Goal: Complete application form

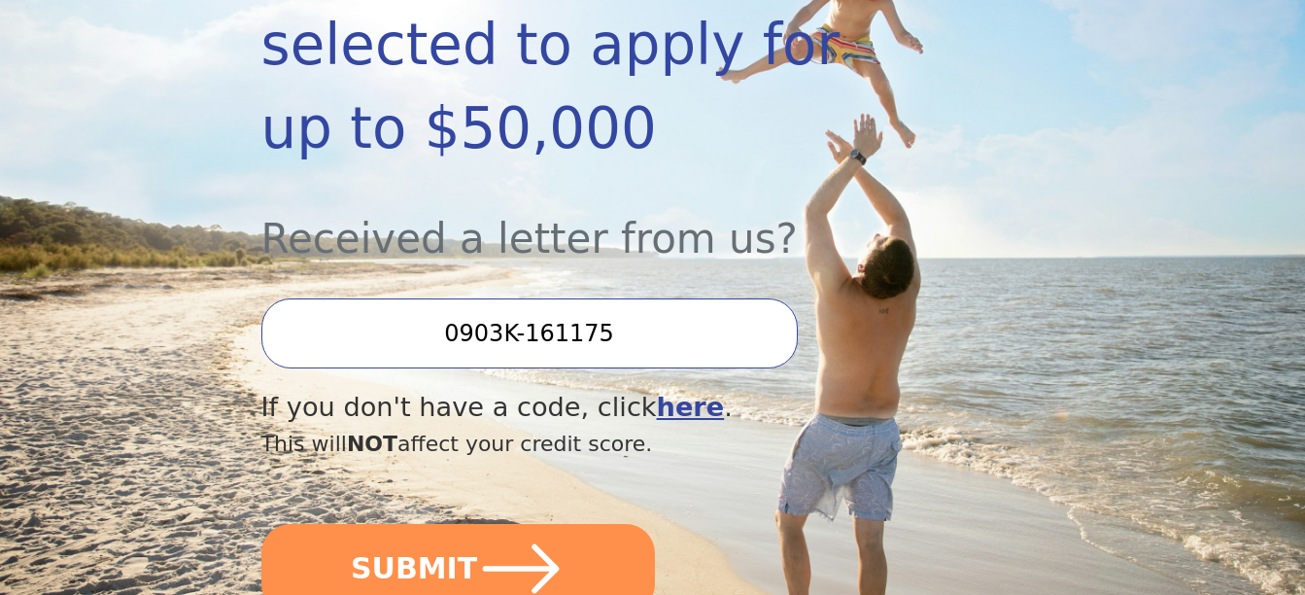
scroll to position [486, 0]
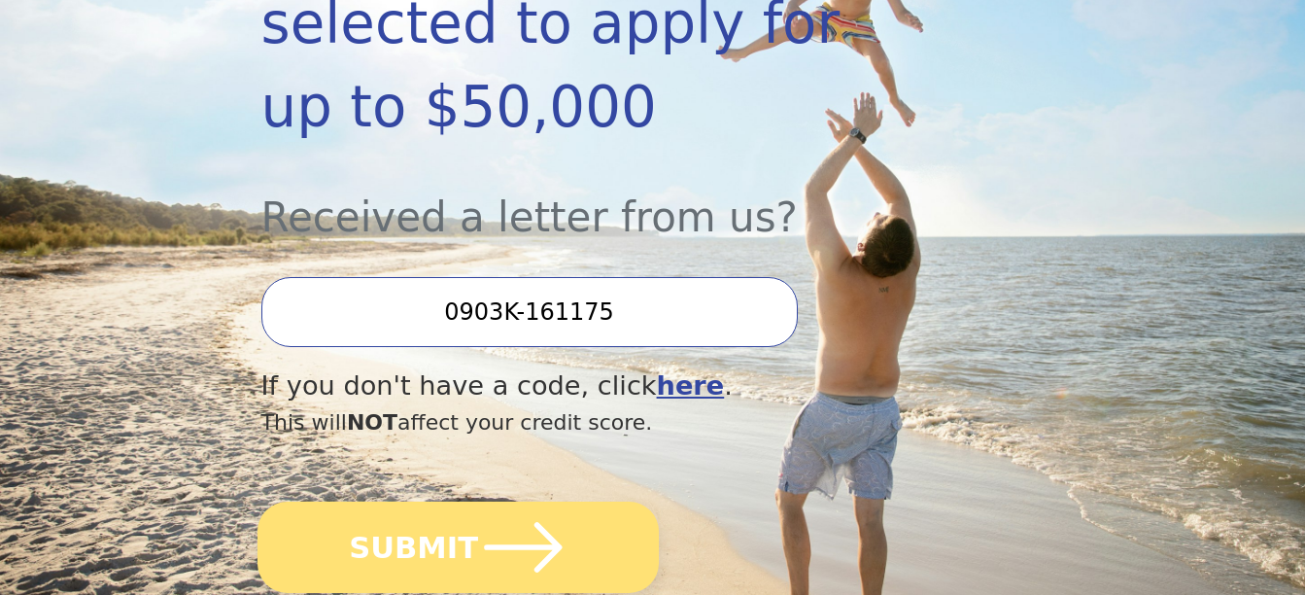
click at [440, 501] on button "SUBMIT" at bounding box center [457, 546] width 401 height 91
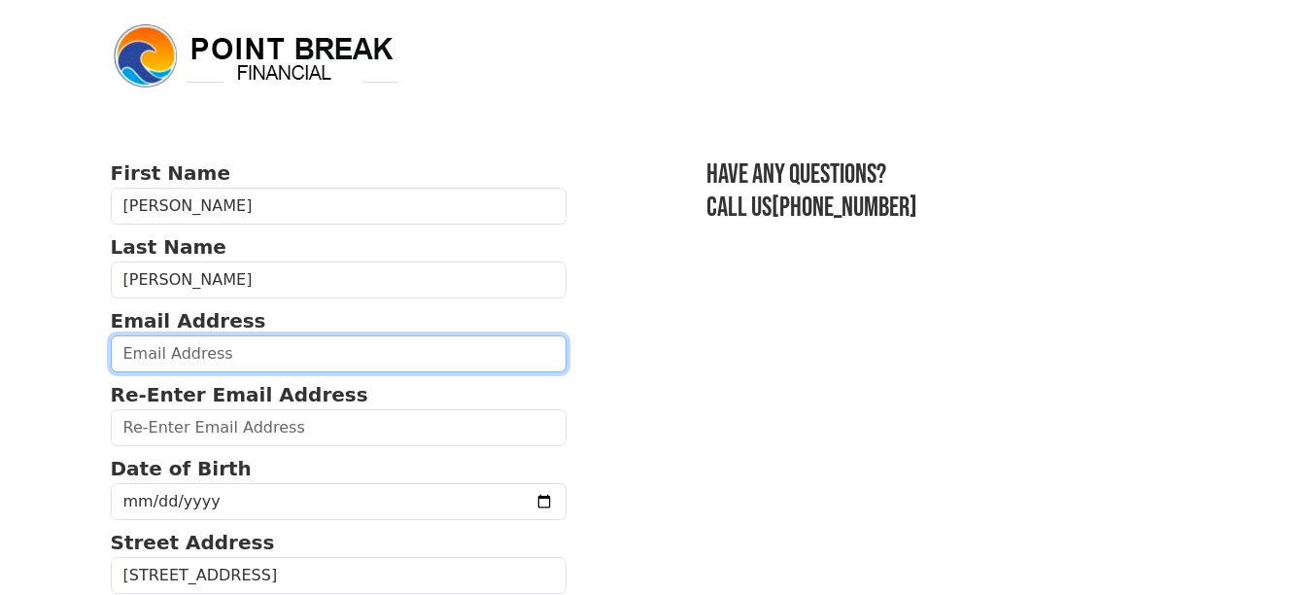
click at [231, 355] on input "email" at bounding box center [339, 353] width 457 height 37
type input "[EMAIL_ADDRESS][DOMAIN_NAME]"
type input "(323) 362-8375"
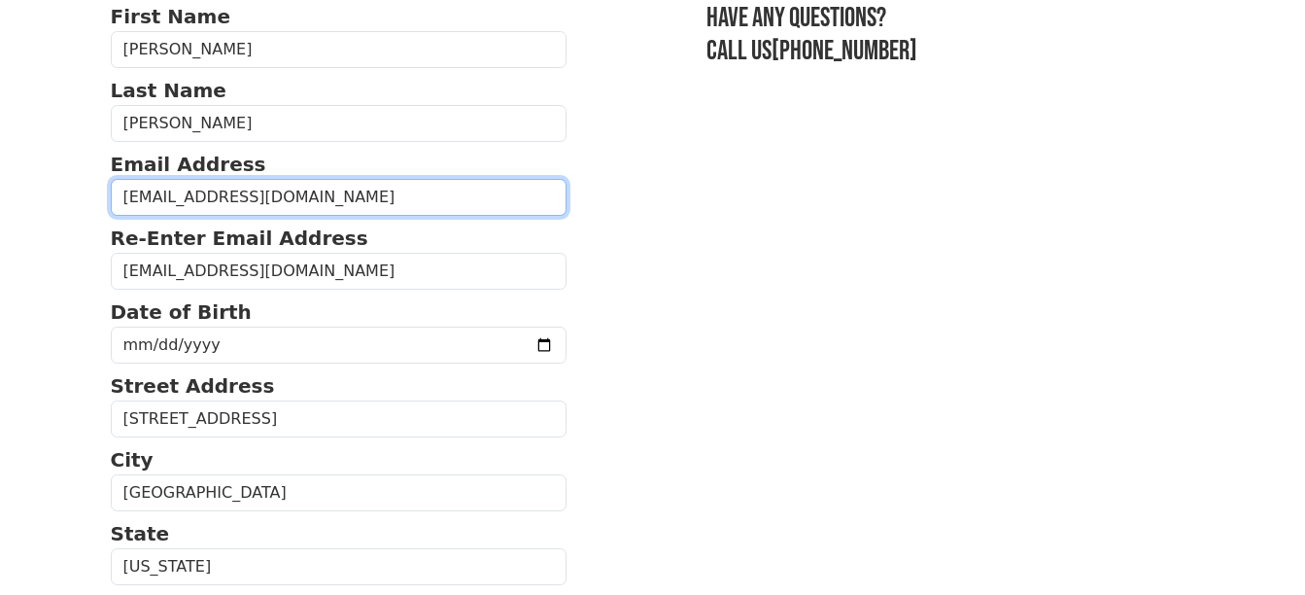
scroll to position [138, 0]
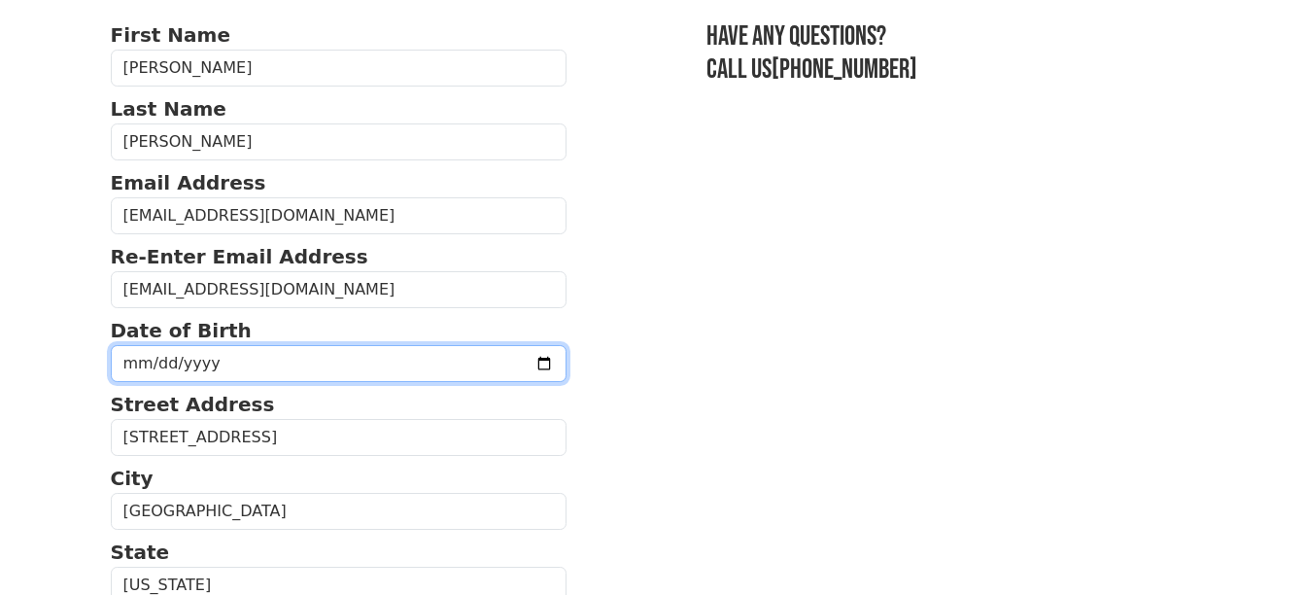
click at [225, 360] on input "date" at bounding box center [339, 363] width 457 height 37
type input "1963-03-17"
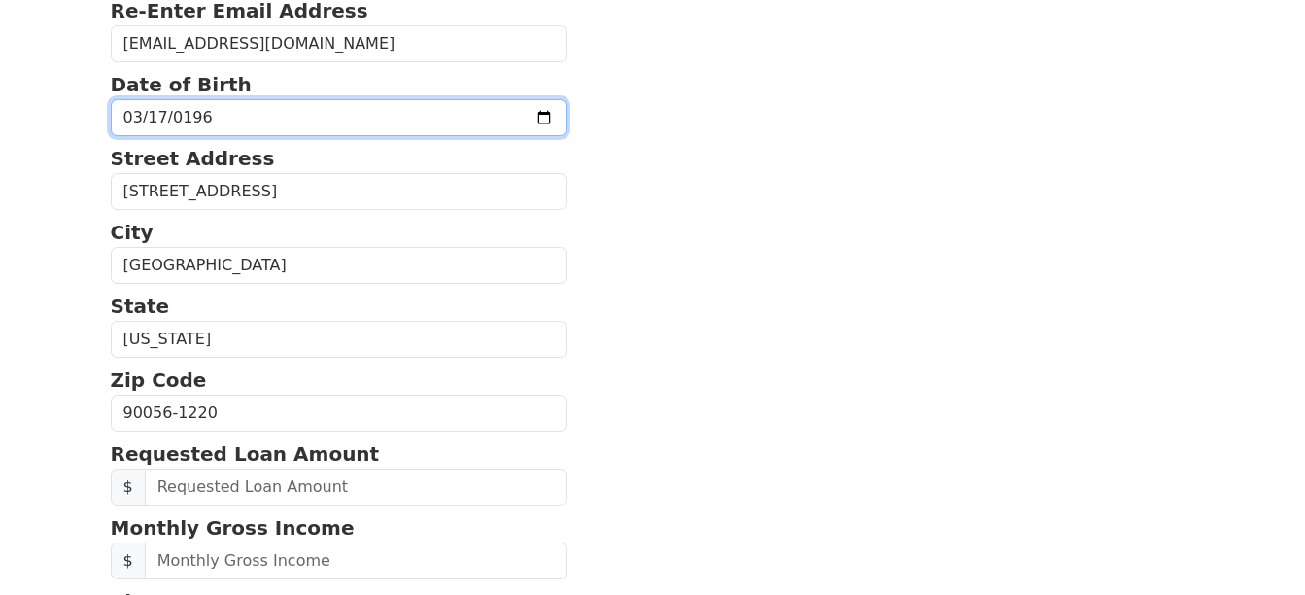
scroll to position [429, 0]
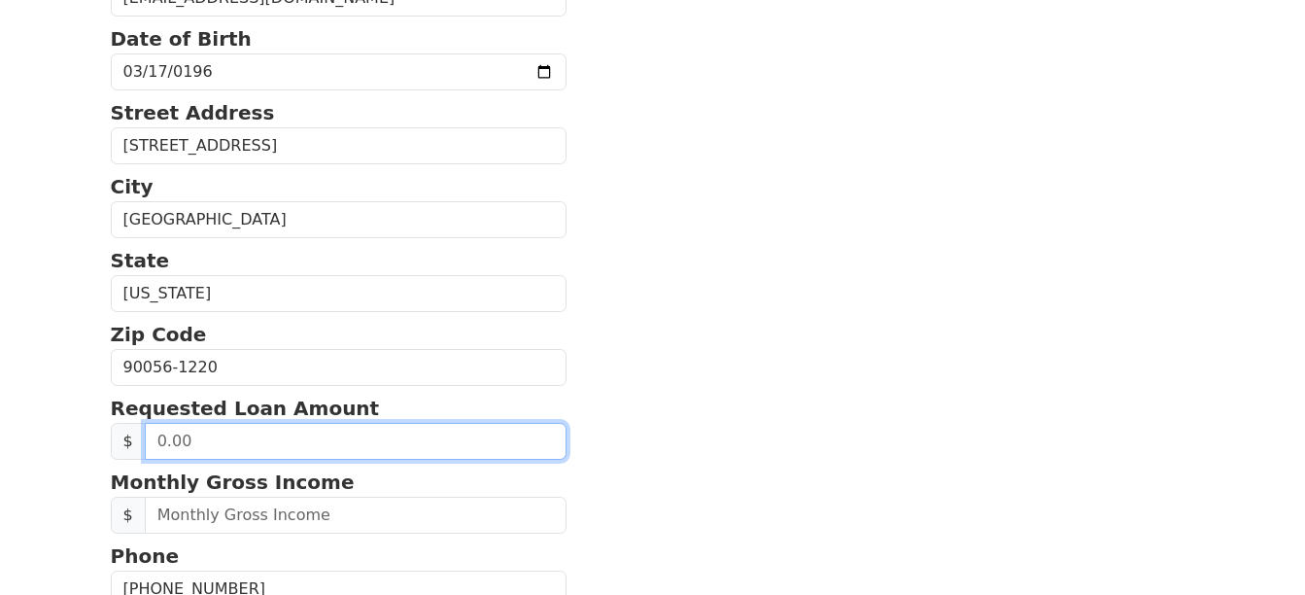
click at [166, 434] on input "text" at bounding box center [356, 441] width 423 height 37
type input "5.00"
type input "40,000.00"
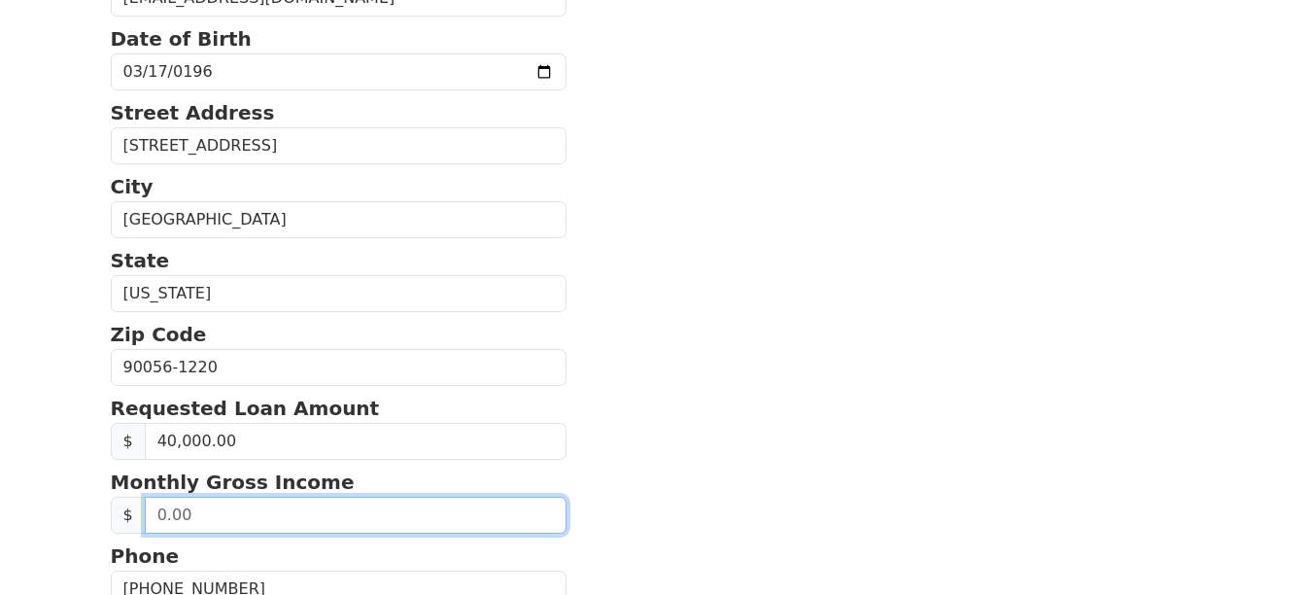
click at [185, 516] on input "text" at bounding box center [356, 515] width 423 height 37
type input "3,377.00"
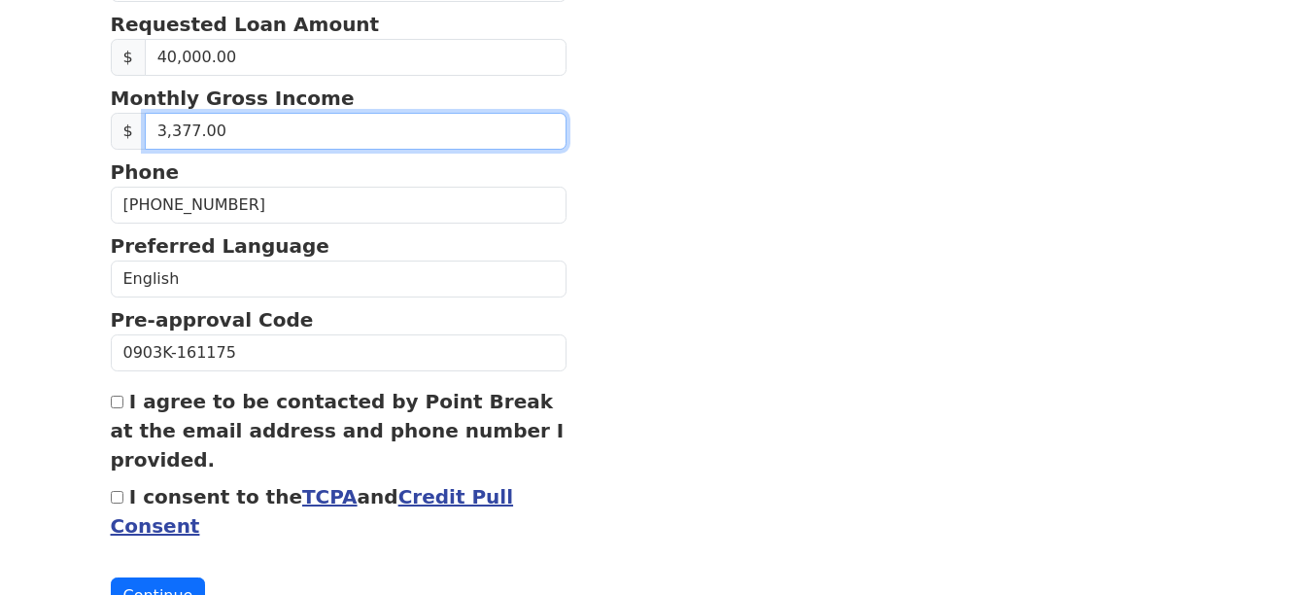
scroll to position [818, 0]
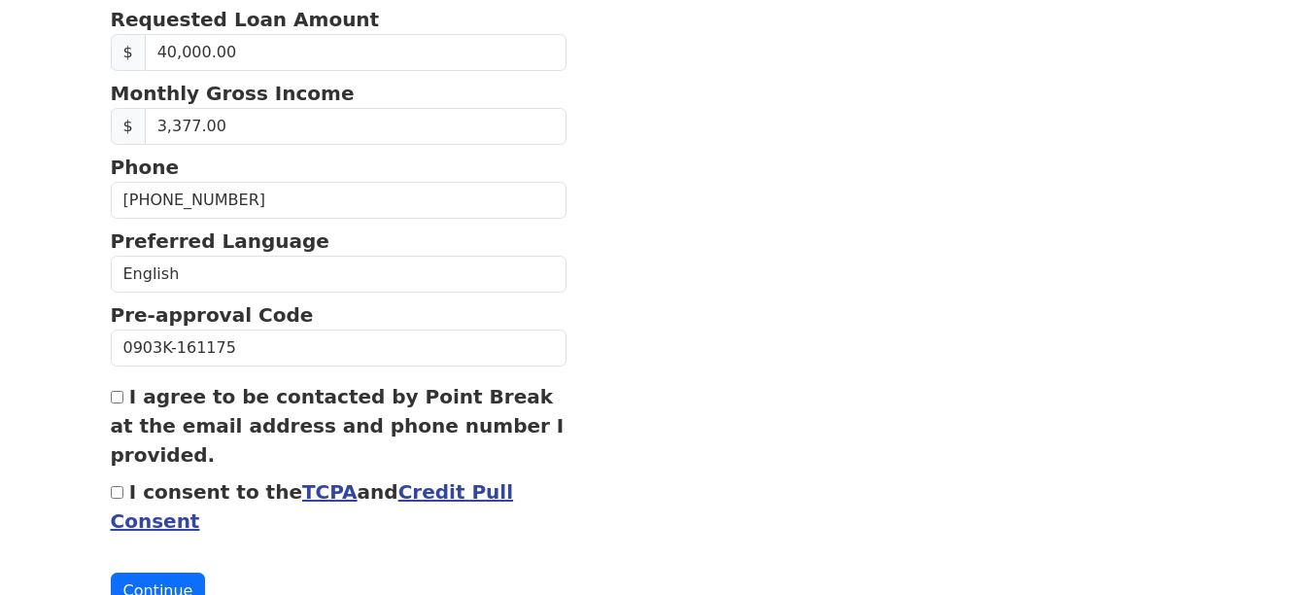
click at [115, 496] on input "I consent to the TCPA and Credit Pull Consent" at bounding box center [117, 492] width 13 height 13
checkbox input "true"
click at [120, 394] on input "I agree to be contacted by Point Break at the email address and phone number I …" at bounding box center [117, 397] width 13 height 13
checkbox input "true"
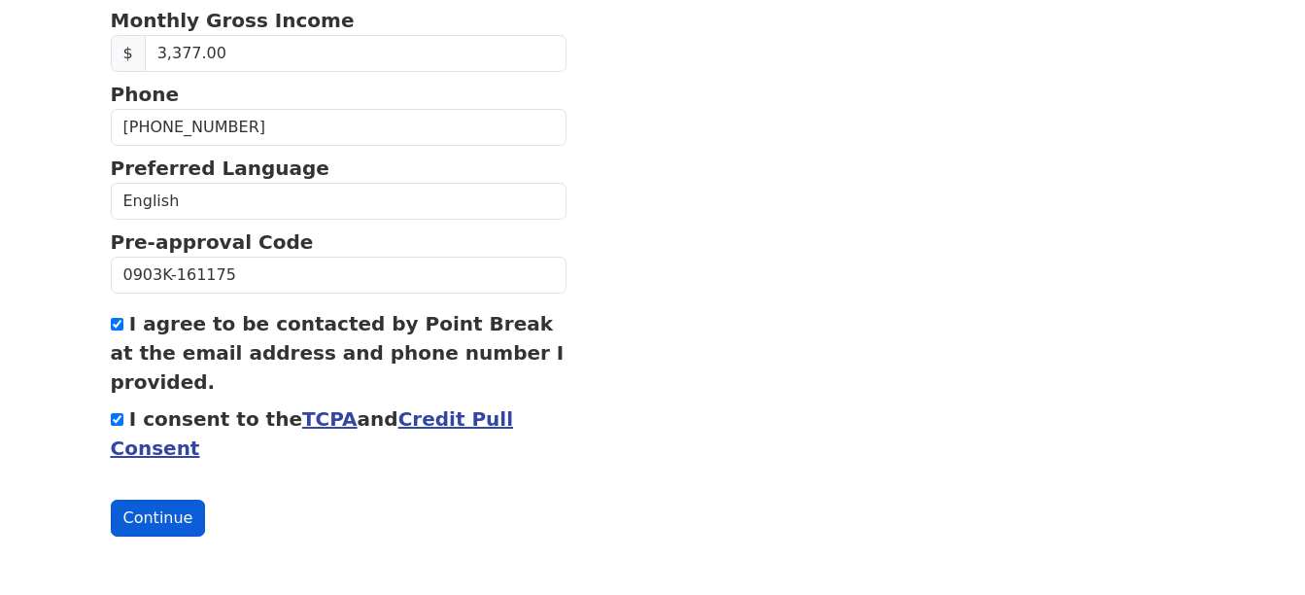
click at [154, 518] on button "Continue" at bounding box center [158, 517] width 95 height 37
